Goal: Task Accomplishment & Management: Manage account settings

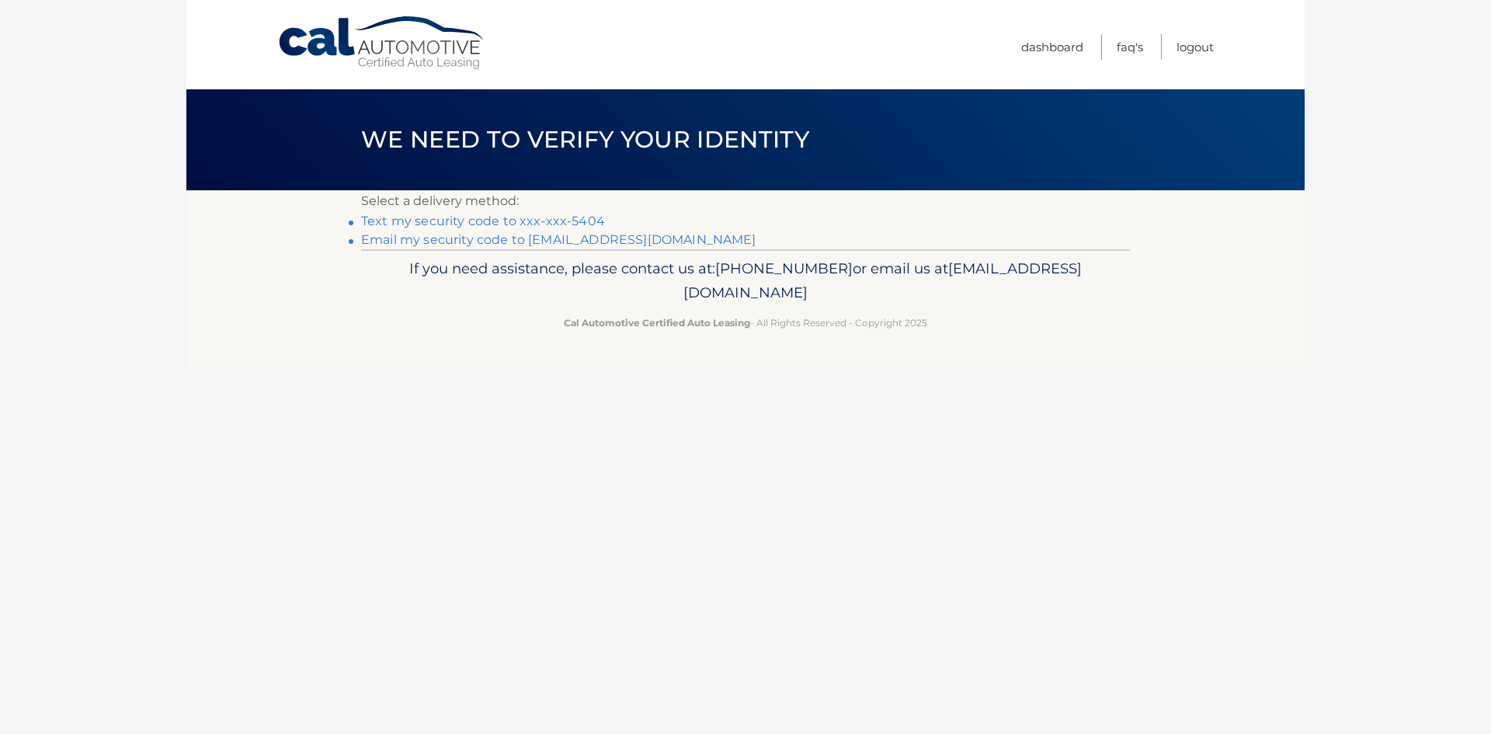
click at [529, 222] on link "Text my security code to xxx-xxx-5404" at bounding box center [483, 220] width 244 height 15
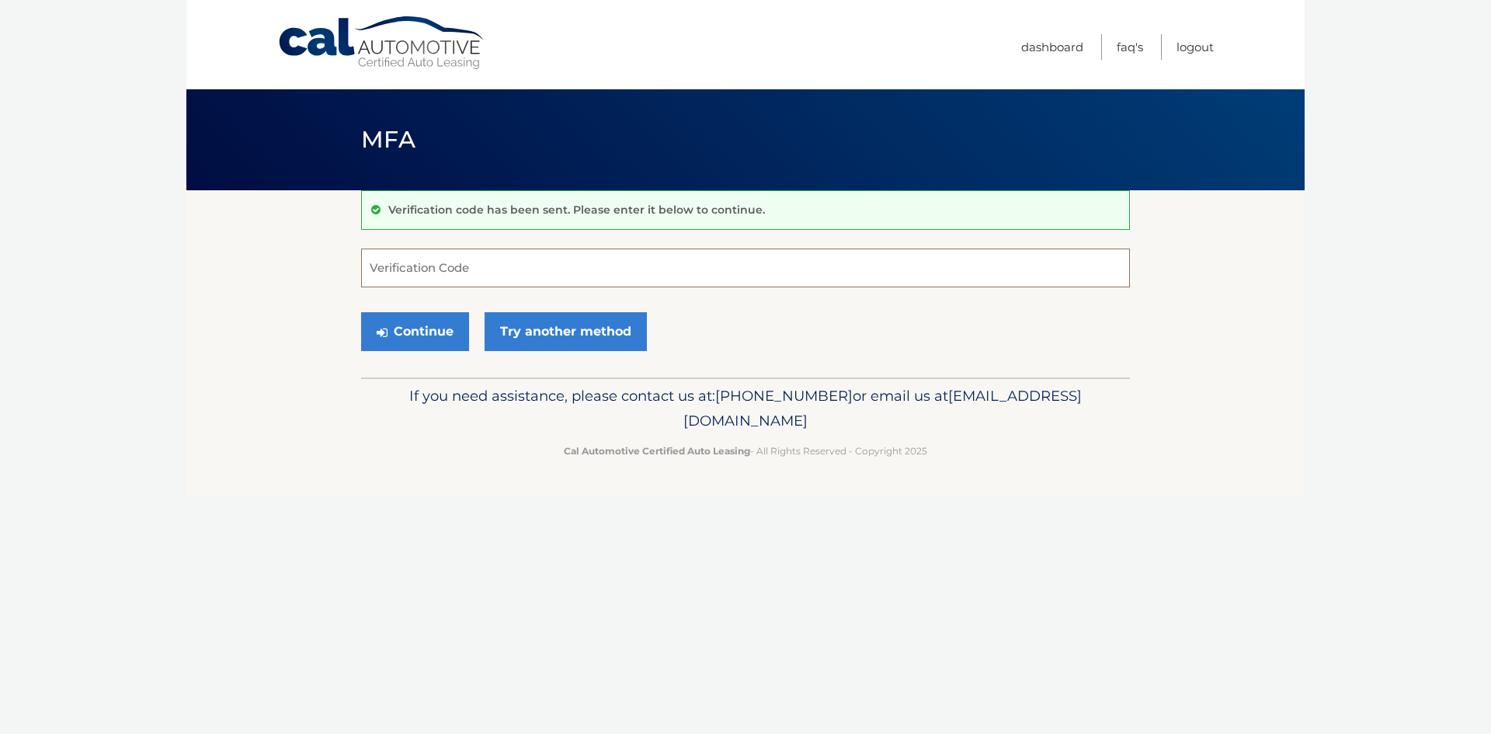
click at [493, 268] on input "Verification Code" at bounding box center [745, 267] width 769 height 39
type input "832373"
click at [427, 335] on button "Continue" at bounding box center [415, 331] width 108 height 39
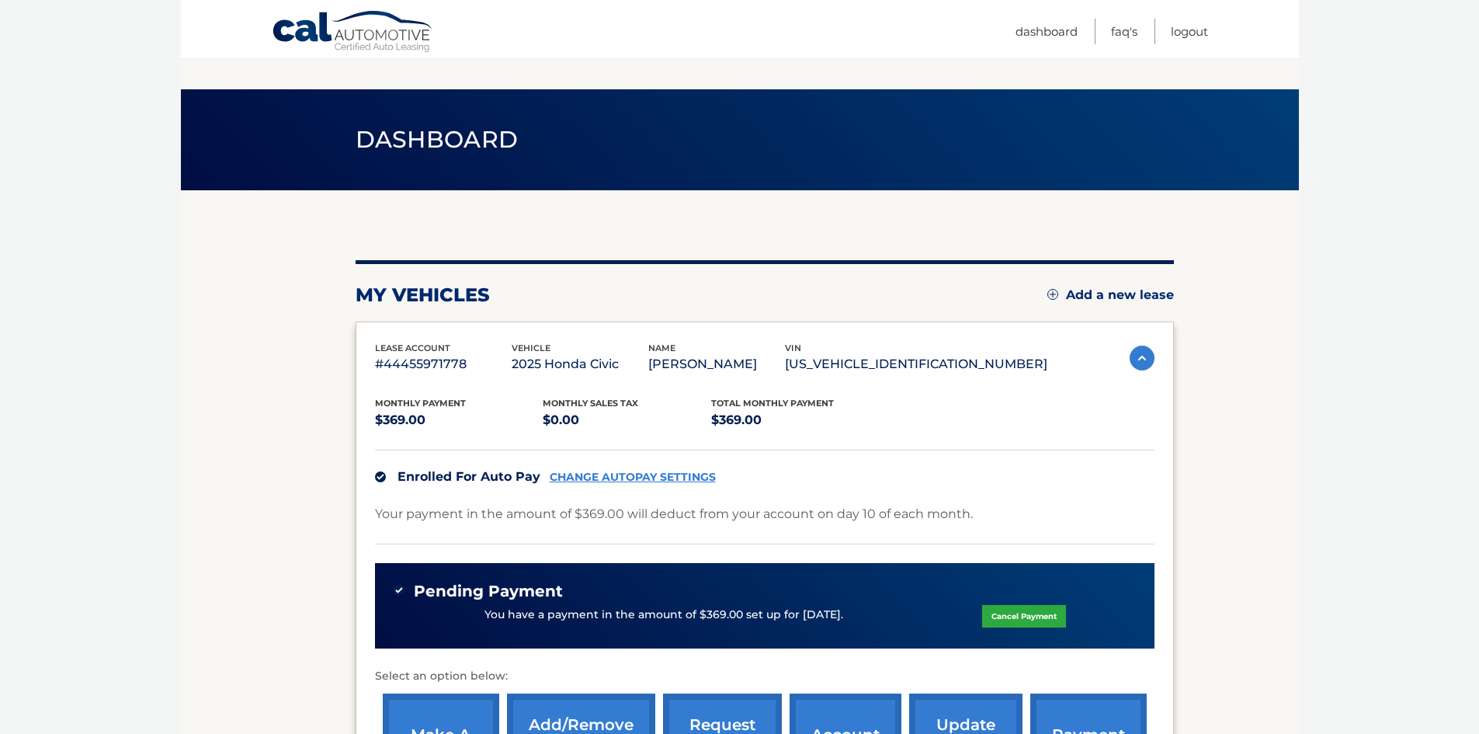
scroll to position [233, 0]
